Goal: Book appointment/travel/reservation

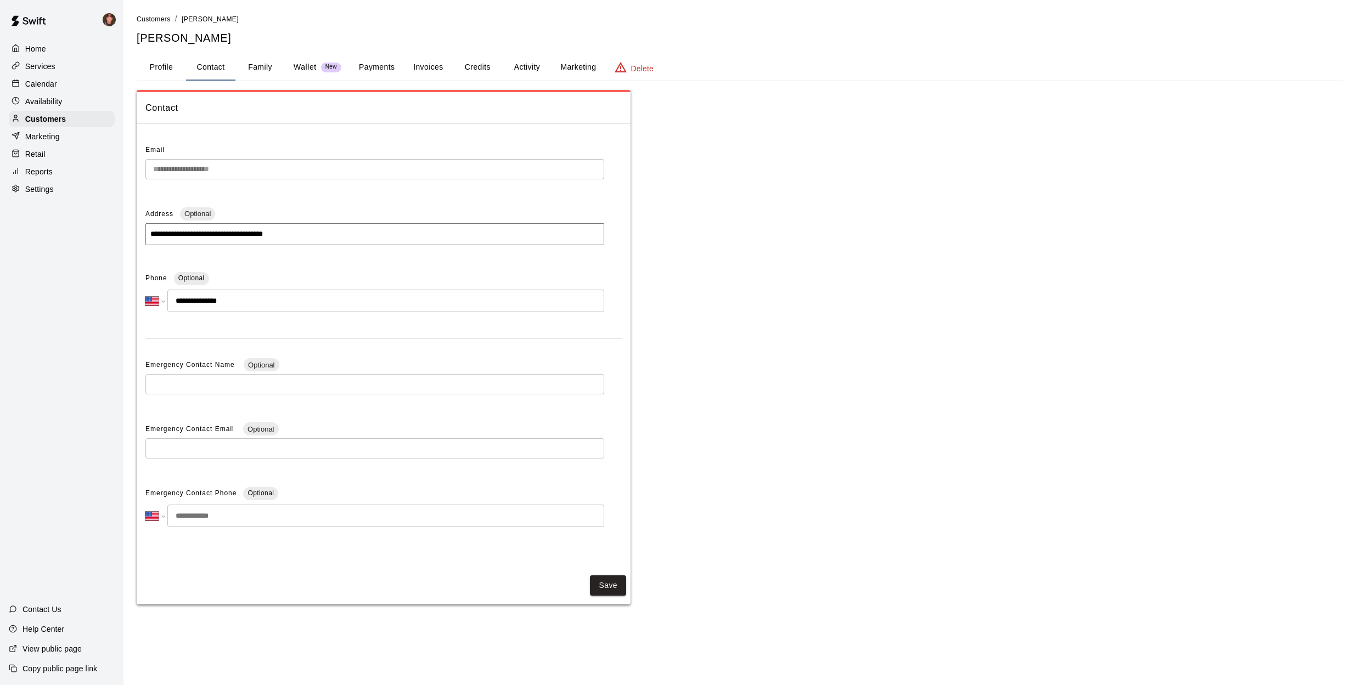
select select "**"
click at [41, 78] on p "Calendar" at bounding box center [41, 83] width 32 height 11
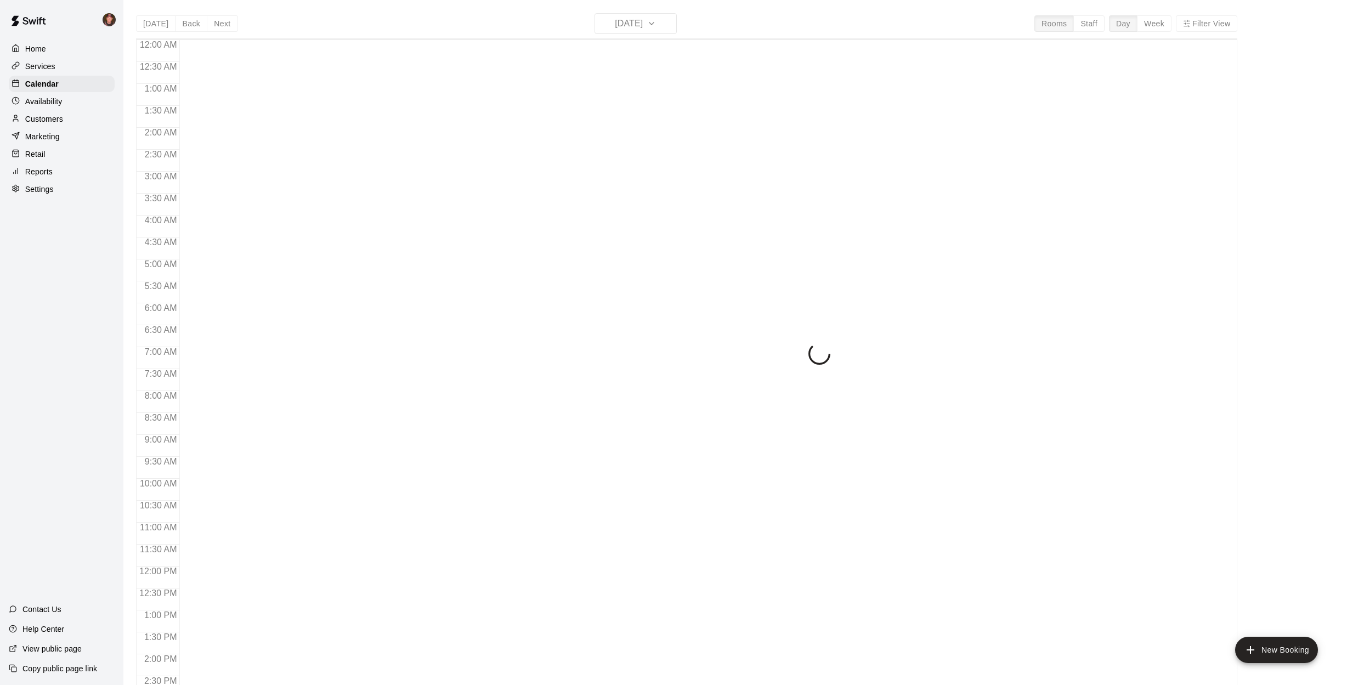
scroll to position [396, 0]
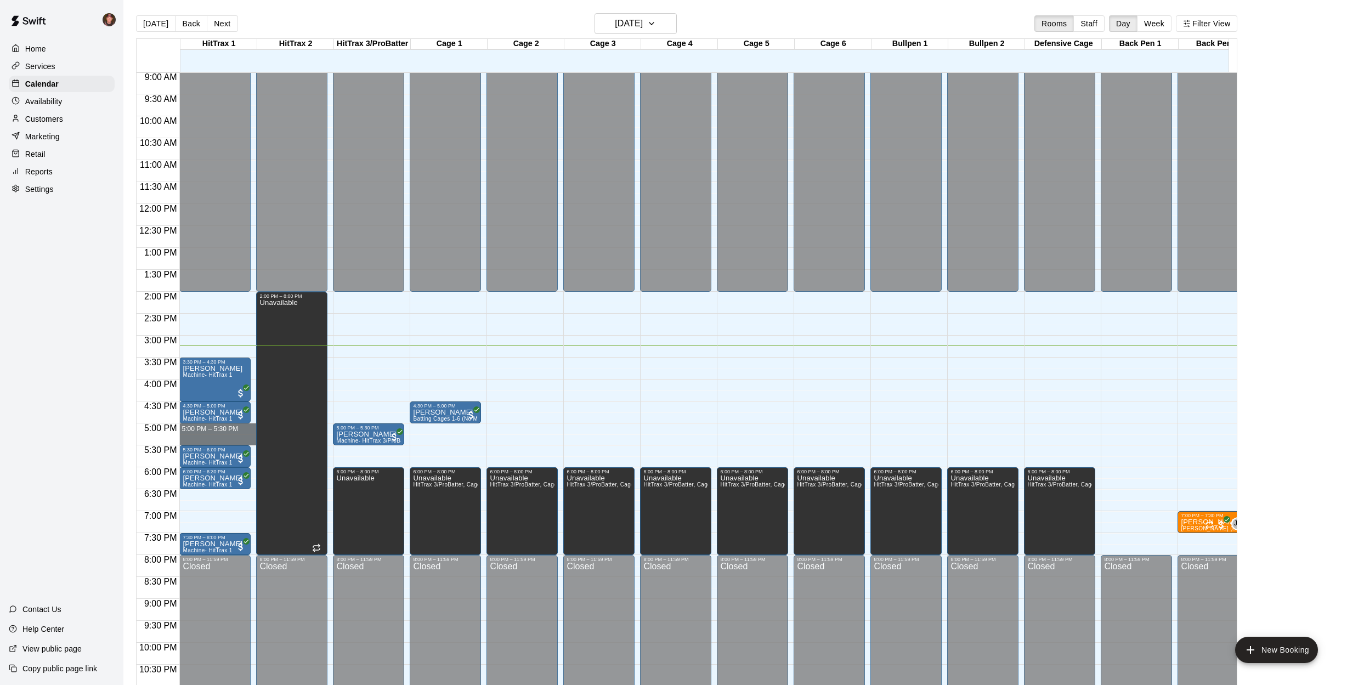
drag, startPoint x: 214, startPoint y: 424, endPoint x: 216, endPoint y: 439, distance: 14.9
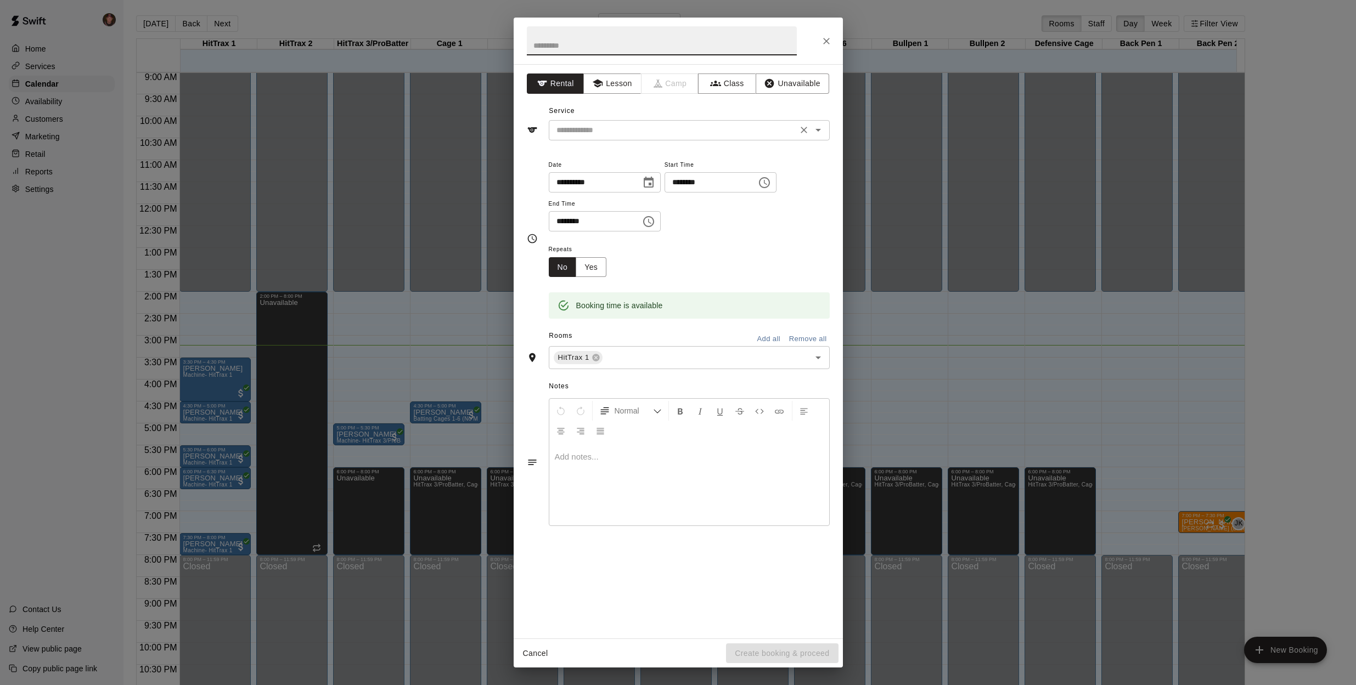
click at [668, 131] on input "text" at bounding box center [673, 130] width 242 height 14
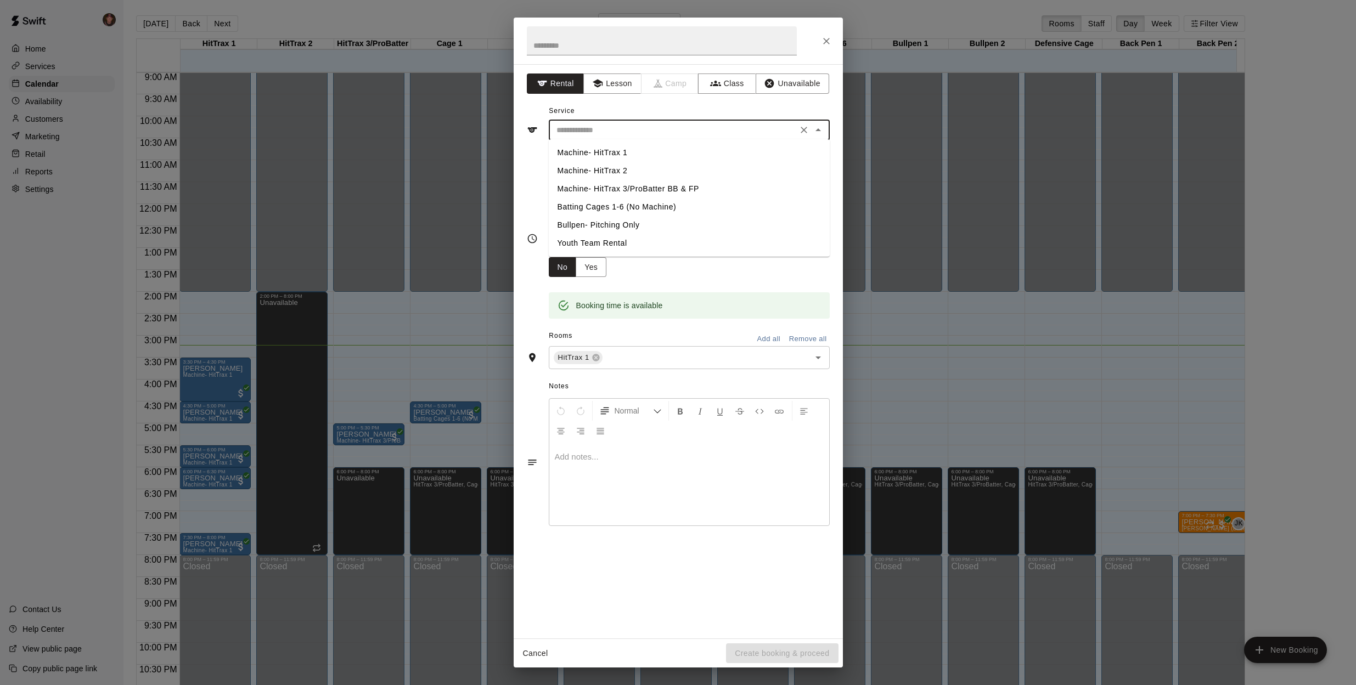
click at [622, 151] on li "Machine- HitTrax 1" at bounding box center [689, 153] width 281 height 18
type input "**********"
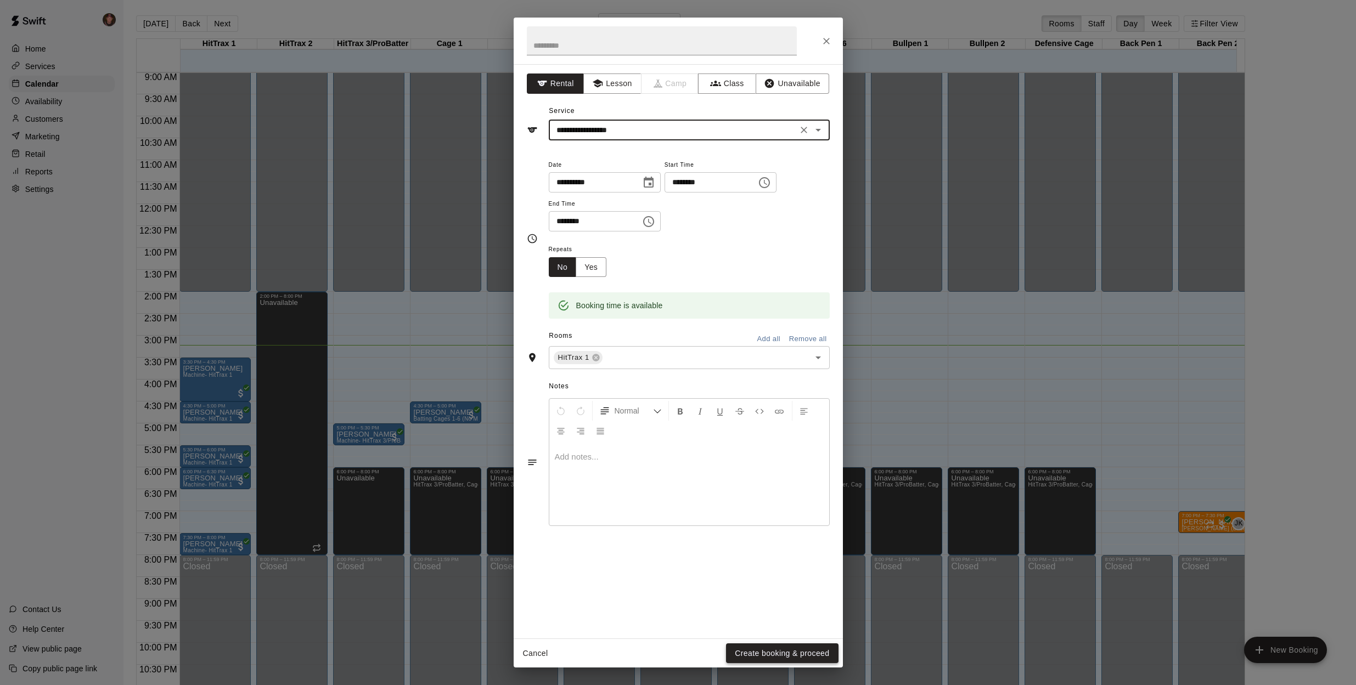
click at [788, 651] on button "Create booking & proceed" at bounding box center [782, 653] width 112 height 20
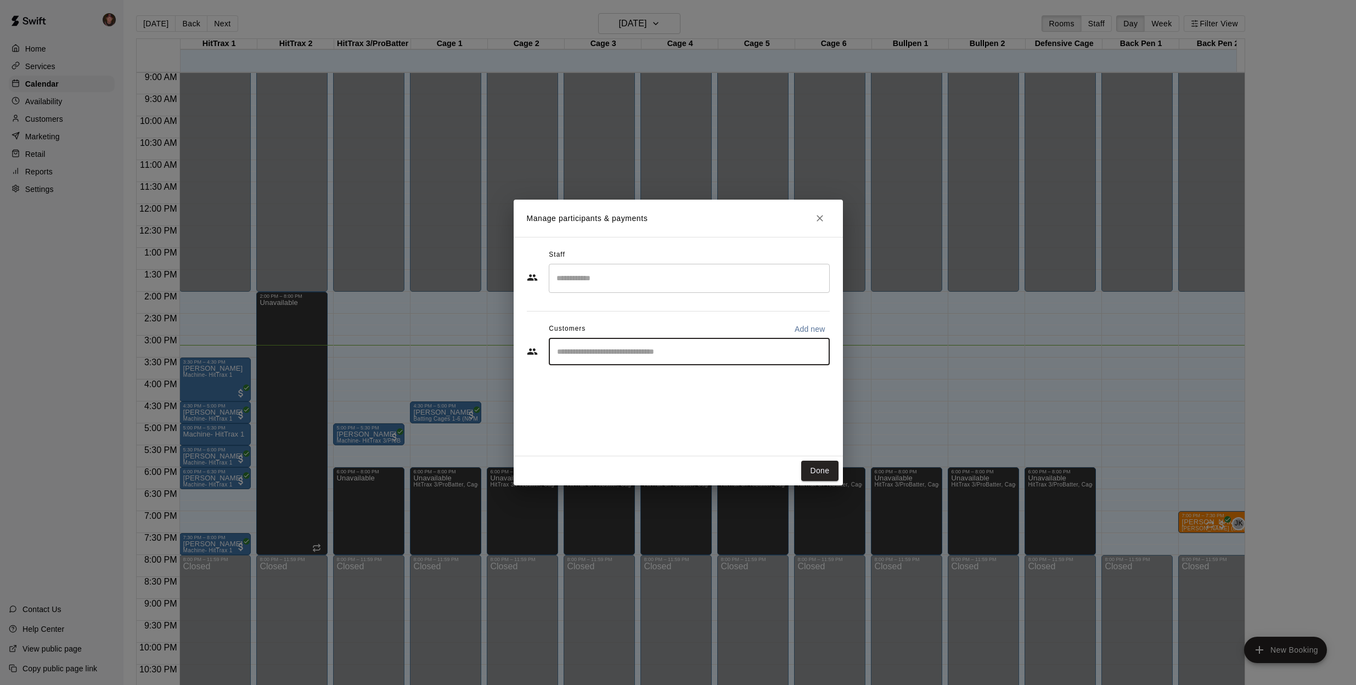
click at [620, 355] on input "Start typing to search customers..." at bounding box center [689, 351] width 271 height 11
type input "****"
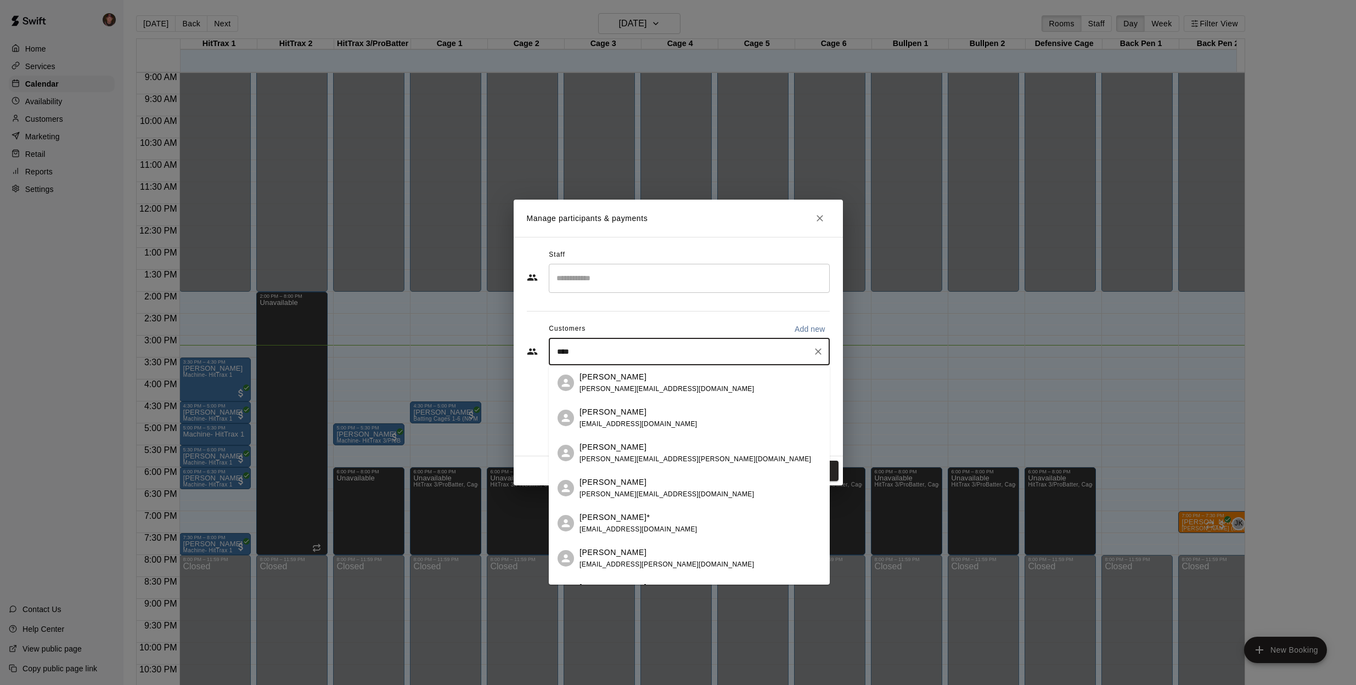
click at [691, 483] on div "[PERSON_NAME] [PERSON_NAME][EMAIL_ADDRESS][DOMAIN_NAME]" at bounding box center [699, 489] width 241 height 24
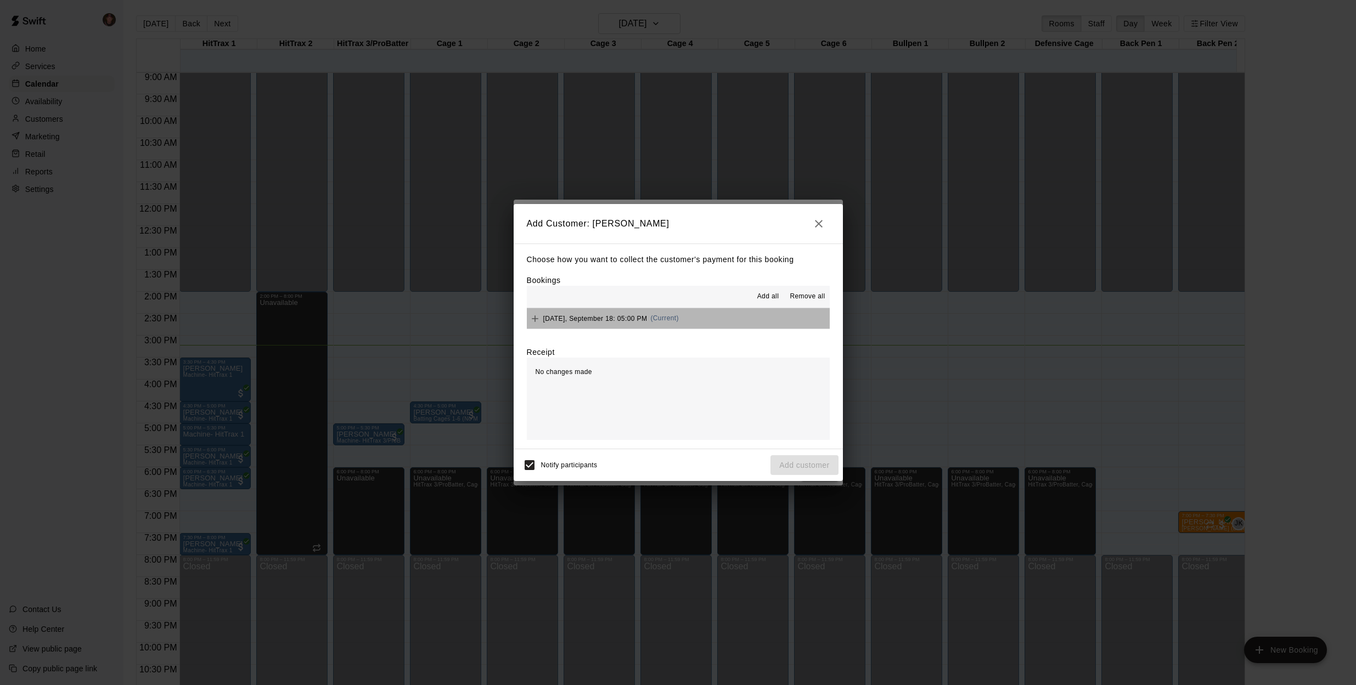
click at [716, 315] on button "[DATE], September 18: 05:00 PM (Current)" at bounding box center [678, 318] width 303 height 20
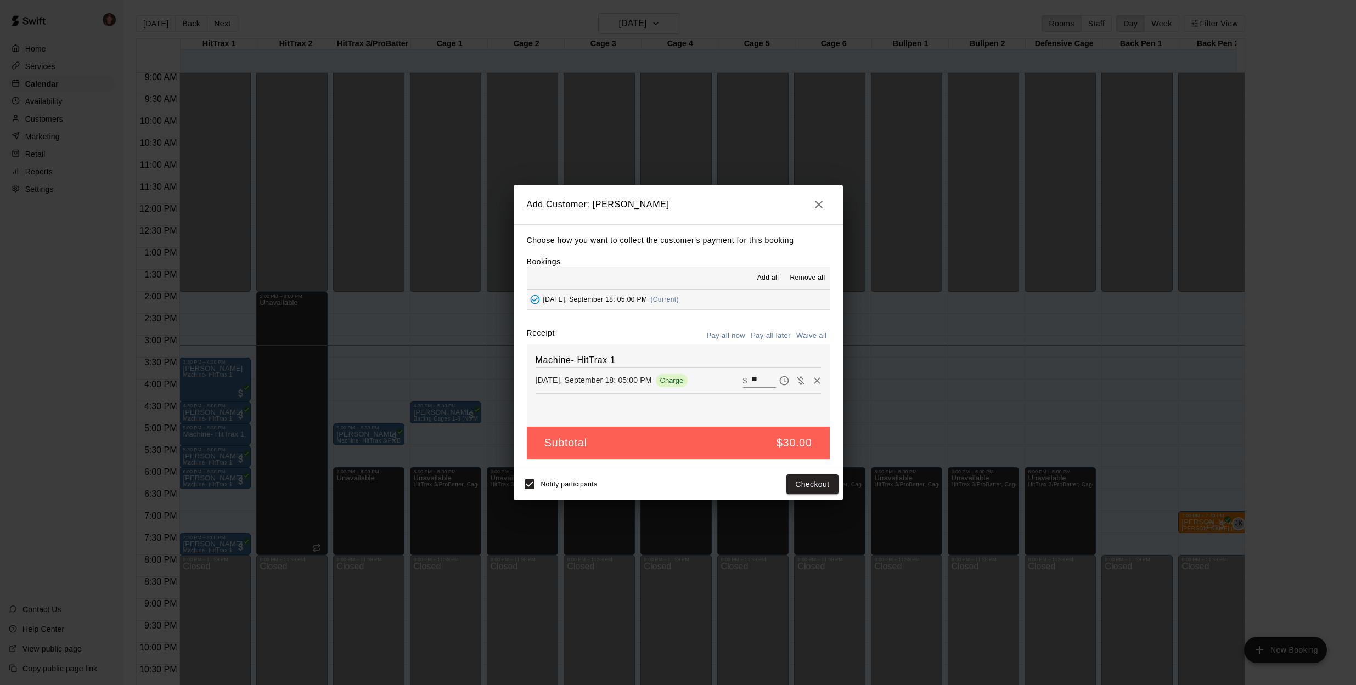
click at [763, 337] on button "Pay all later" at bounding box center [771, 336] width 46 height 17
click at [803, 484] on button "Add customer" at bounding box center [803, 485] width 67 height 20
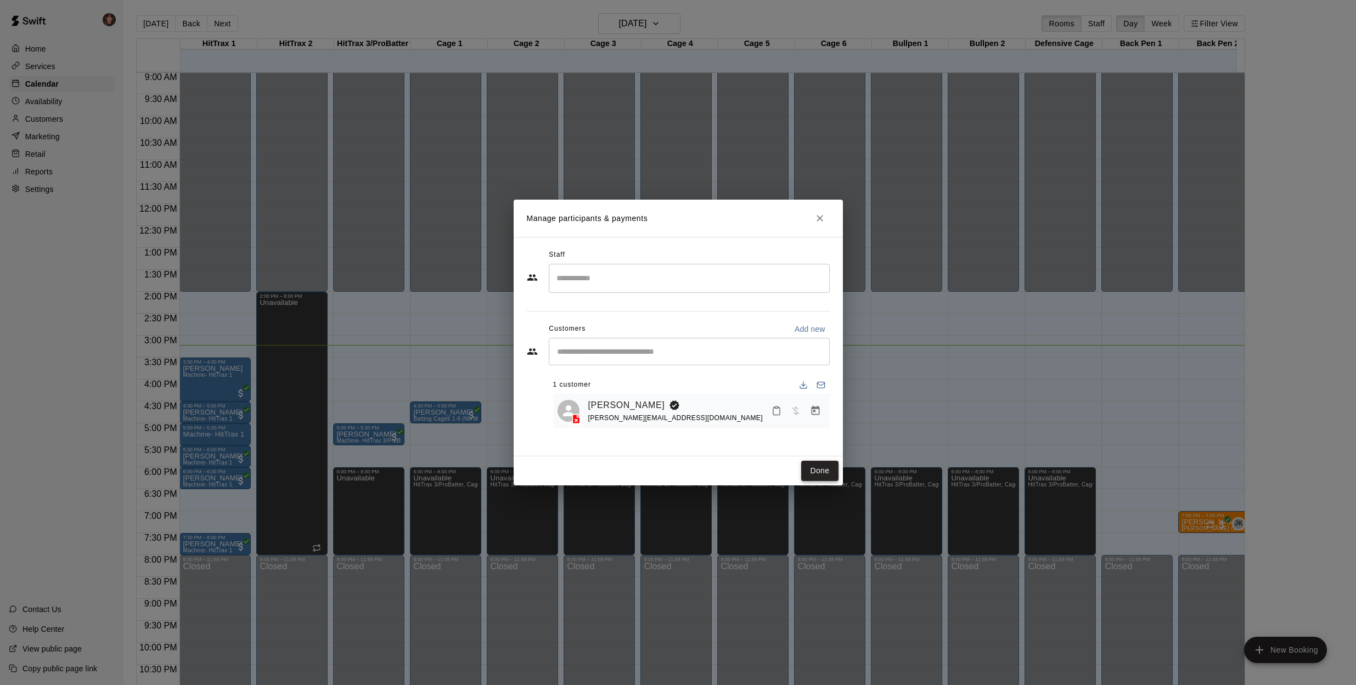
click at [825, 472] on button "Done" at bounding box center [819, 471] width 37 height 20
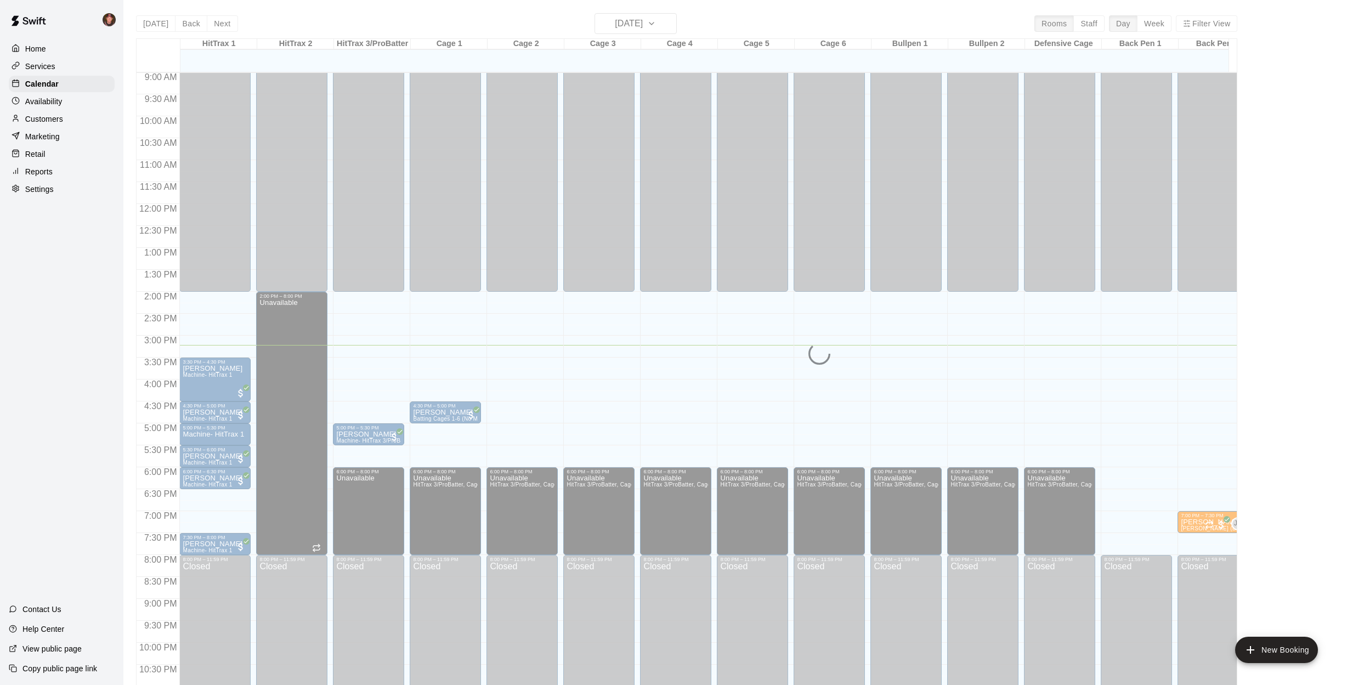
click at [130, 429] on div "[DATE] Back [DATE][DATE] Rooms Staff Day Week Filter View HitTrax 1 18 Thu HitT…" at bounding box center [687, 355] width 1118 height 685
